Goal: Information Seeking & Learning: Learn about a topic

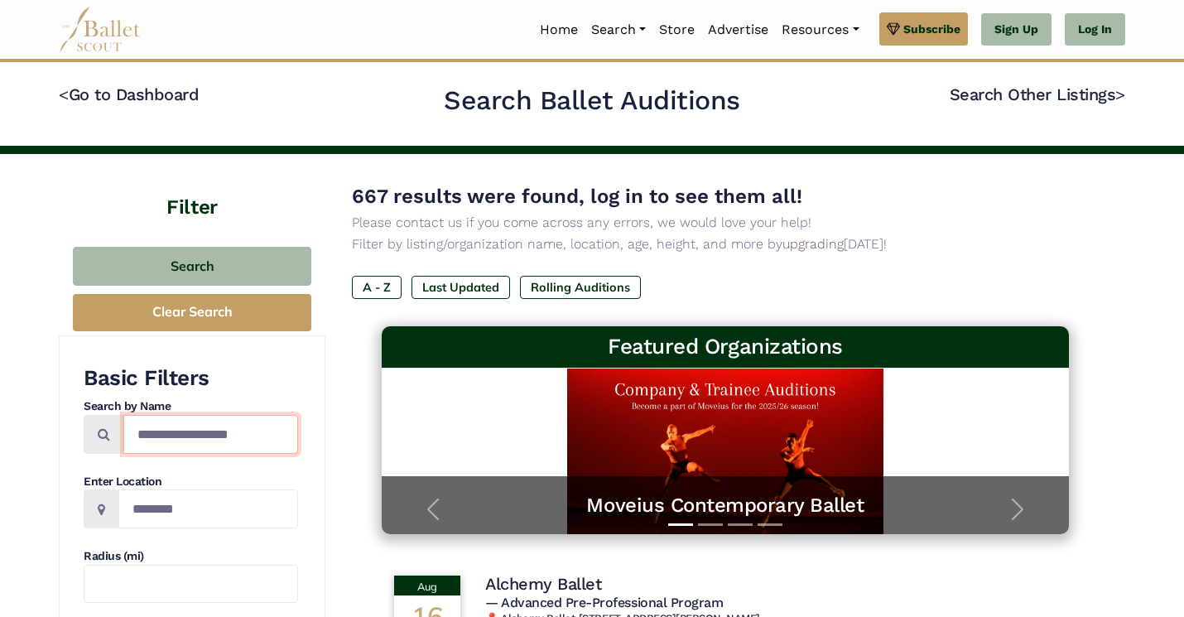
click at [170, 436] on input "Search by names..." at bounding box center [210, 434] width 175 height 39
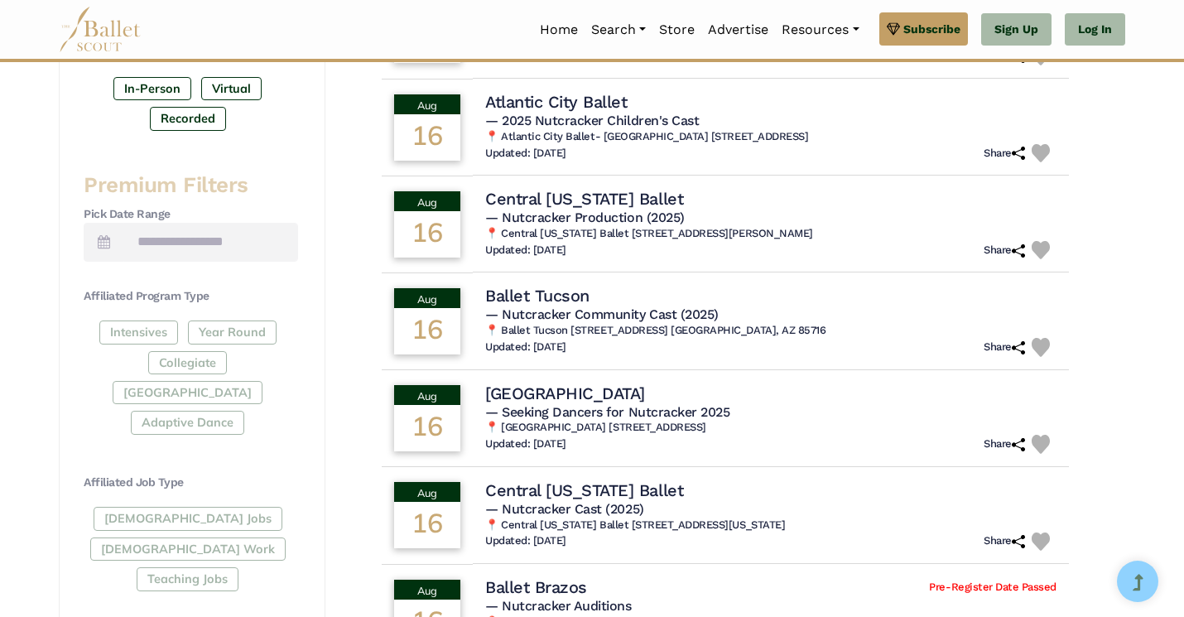
scroll to position [634, 0]
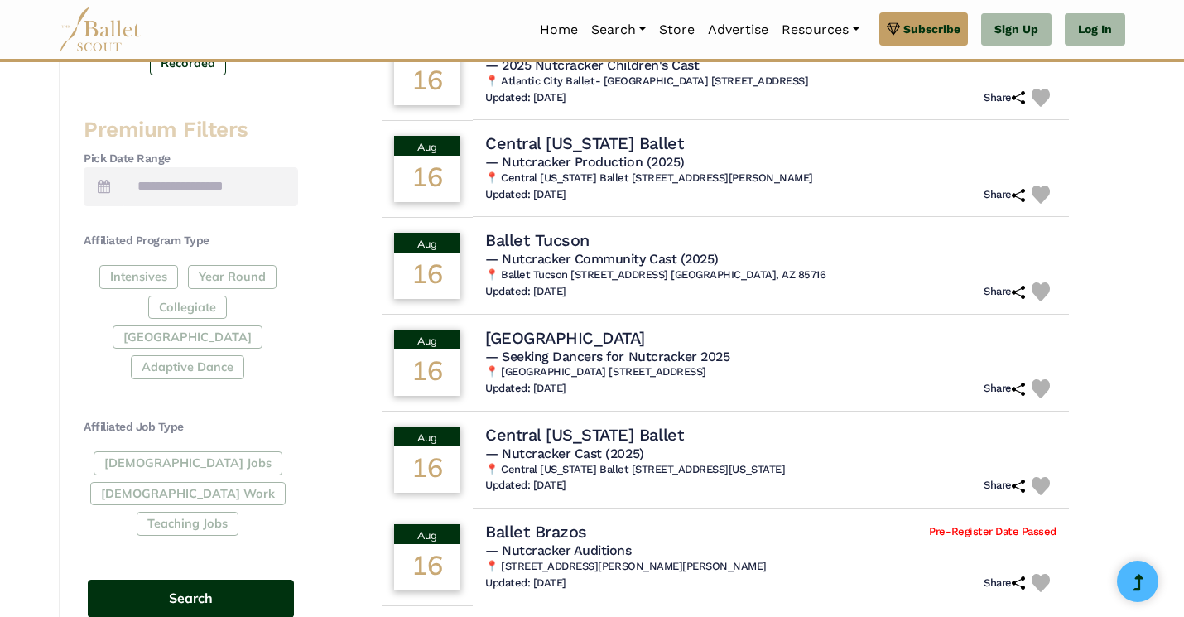
type input "**********"
click at [233, 580] on button "Search" at bounding box center [191, 599] width 206 height 39
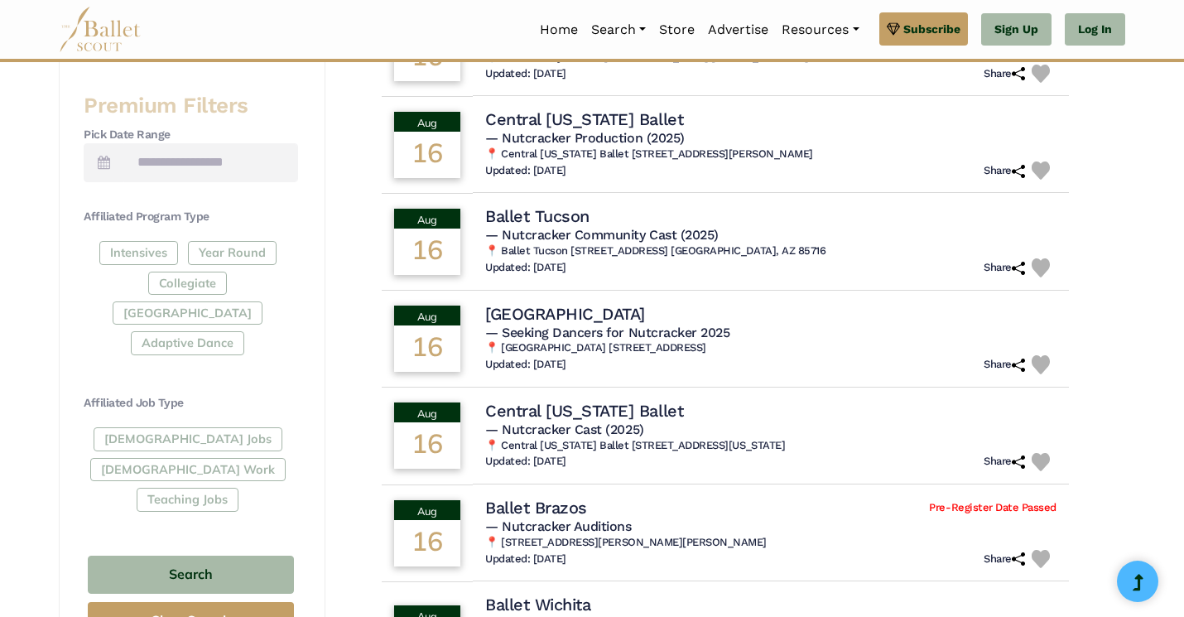
scroll to position [659, 0]
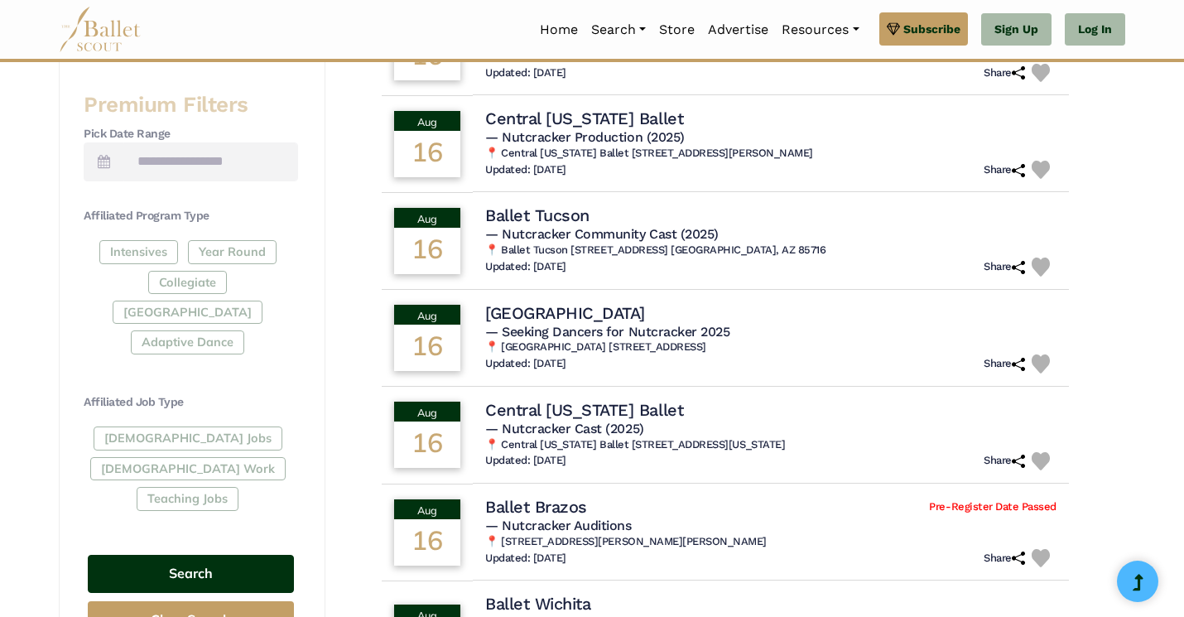
click at [173, 555] on button "Search" at bounding box center [191, 574] width 206 height 39
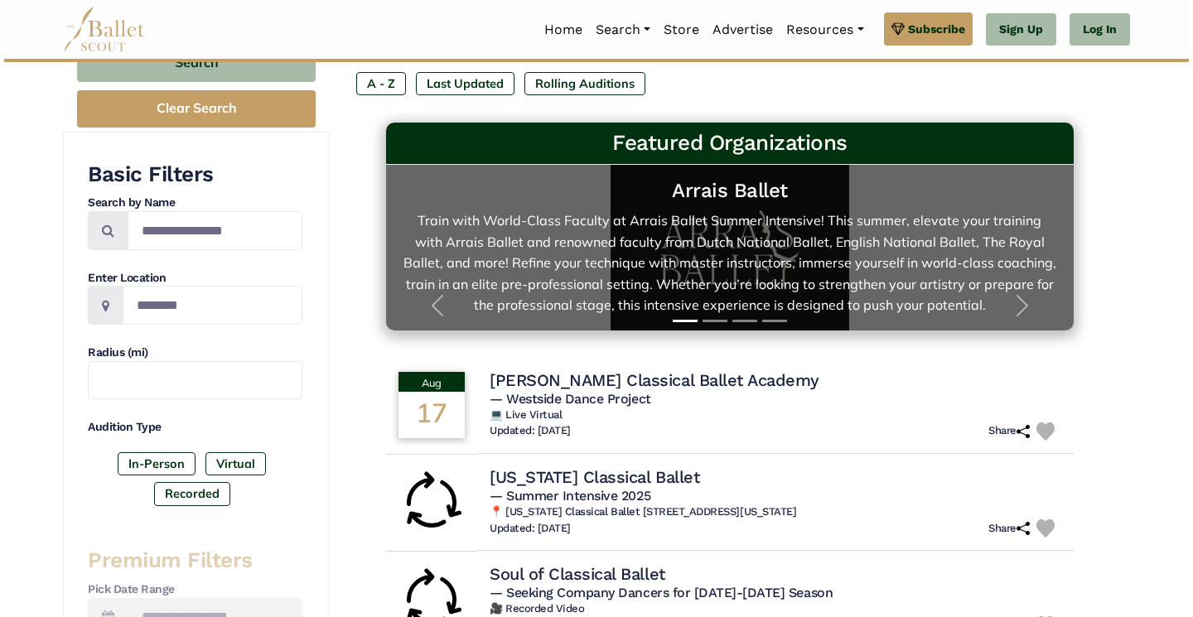
scroll to position [204, 0]
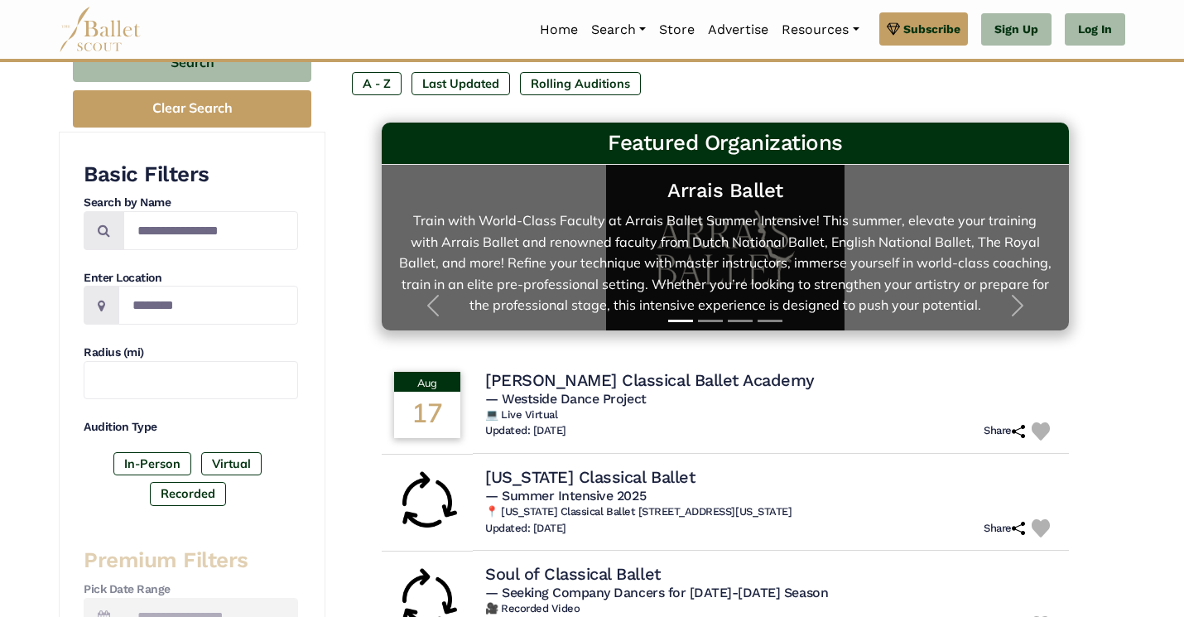
click at [788, 243] on link "Arrais Ballet Train with World-Class Faculty at Arrais Ballet Summer Intensive!…" at bounding box center [725, 247] width 654 height 133
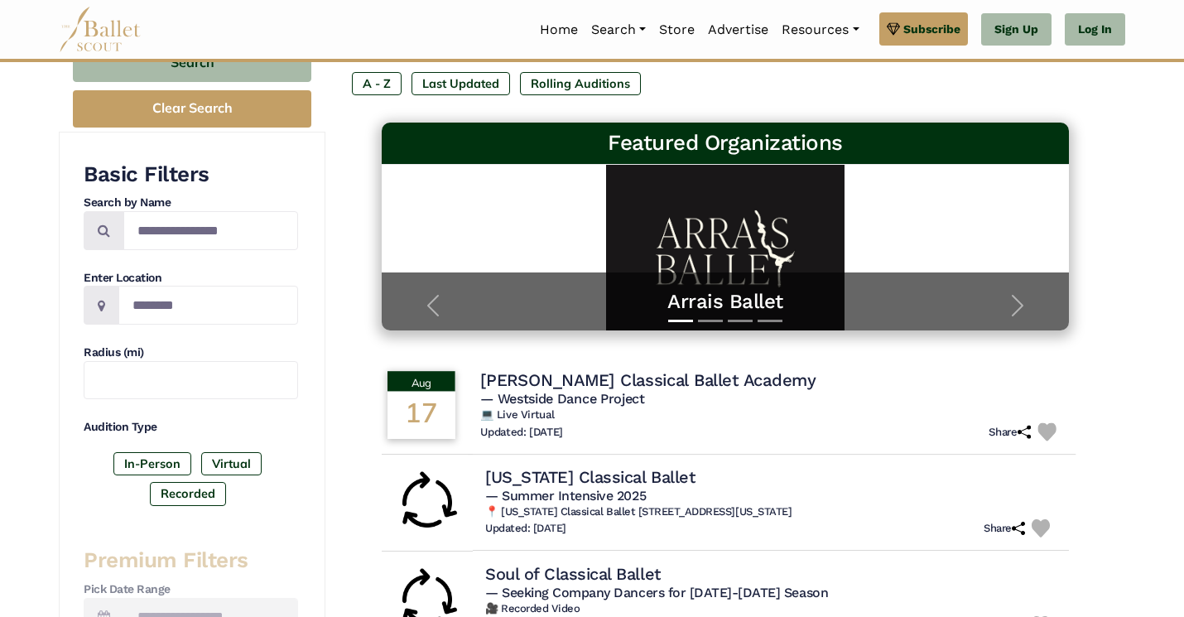
click at [634, 391] on span "— Westside Dance Project" at bounding box center [562, 399] width 164 height 16
